Goal: Information Seeking & Learning: Find specific fact

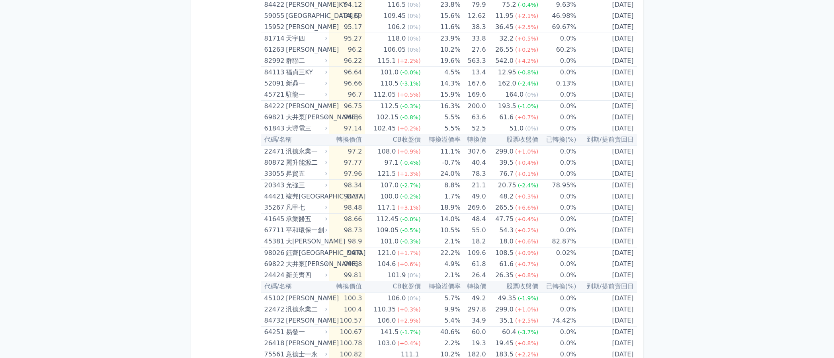
scroll to position [961, 0]
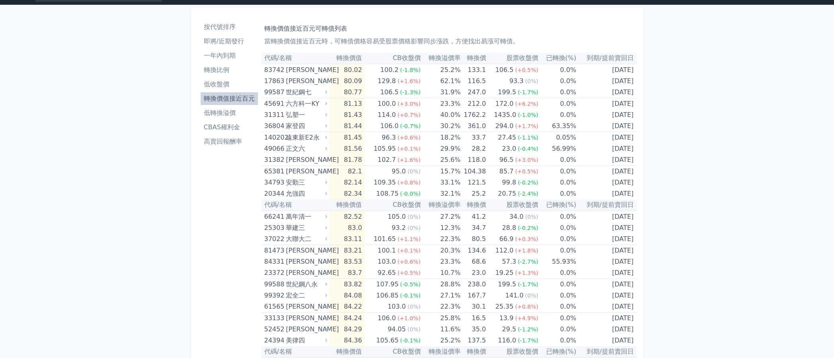
scroll to position [0, 0]
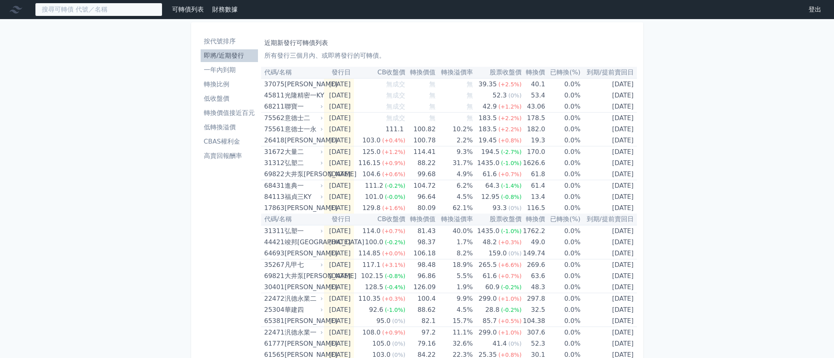
drag, startPoint x: 91, startPoint y: 8, endPoint x: 104, endPoint y: 17, distance: 16.0
click at [91, 8] on input at bounding box center [98, 10] width 127 height 14
click at [103, 5] on input at bounding box center [98, 10] width 127 height 14
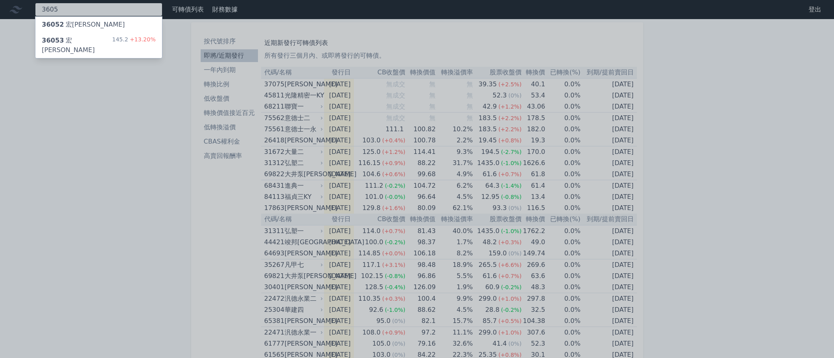
type input "3605"
click at [86, 39] on div "36053 宏致三 145.2 +13.20%" at bounding box center [98, 45] width 127 height 25
